Goal: Task Accomplishment & Management: Manage account settings

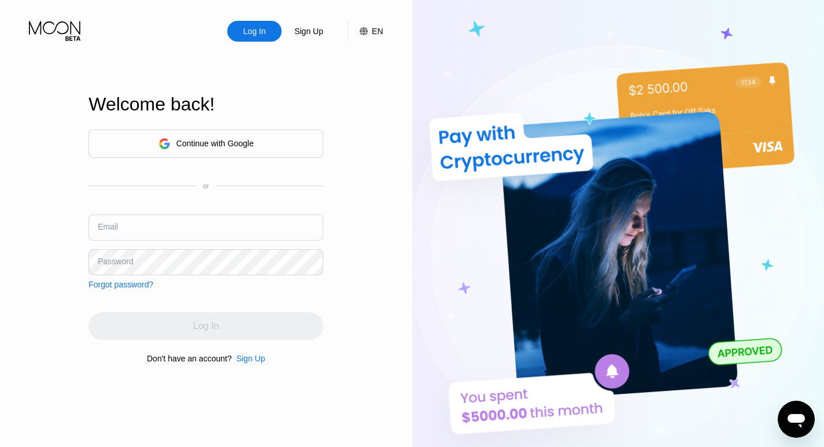
click at [218, 232] on input "text" at bounding box center [206, 228] width 235 height 26
click at [237, 139] on div "Continue with Google" at bounding box center [215, 143] width 78 height 9
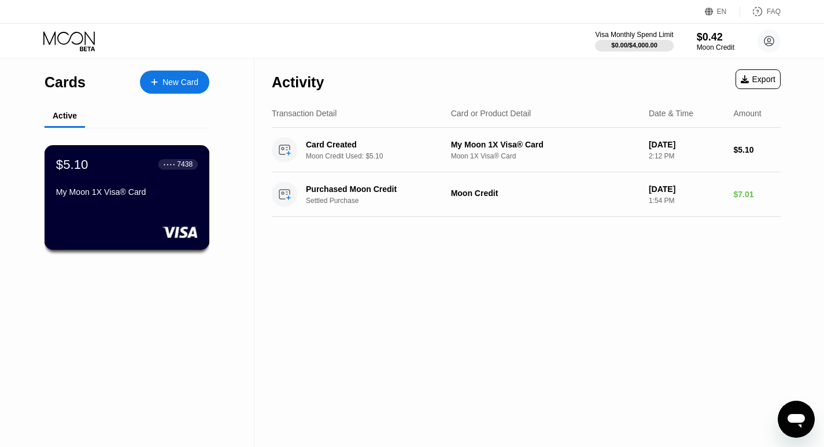
click at [121, 201] on div "My Moon 1X Visa® Card" at bounding box center [127, 194] width 142 height 14
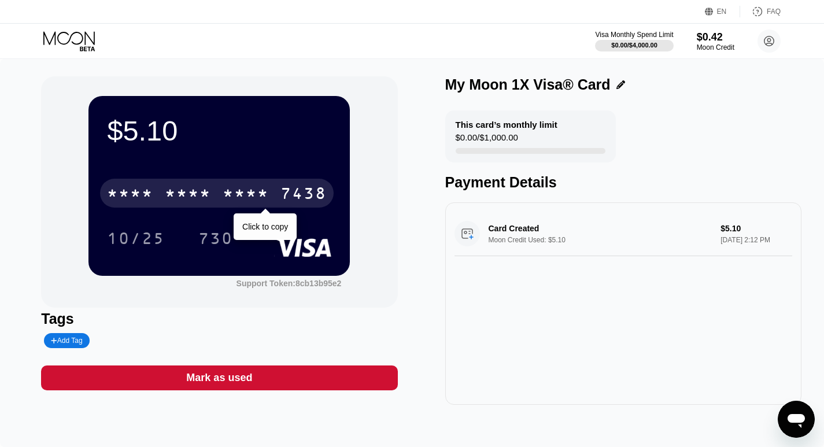
click at [179, 198] on div "* * * *" at bounding box center [188, 195] width 46 height 19
